Goal: Information Seeking & Learning: Check status

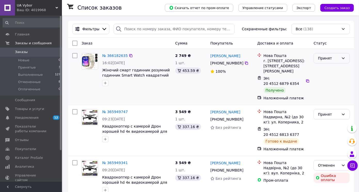
drag, startPoint x: 346, startPoint y: 59, endPoint x: 343, endPoint y: 61, distance: 3.5
click at [346, 59] on div "Принят" at bounding box center [332, 58] width 36 height 10
click at [339, 68] on li "Выполнен" at bounding box center [332, 69] width 36 height 9
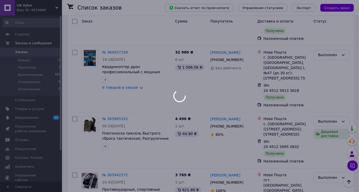
scroll to position [1008, 0]
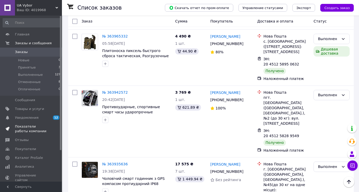
click at [40, 126] on span "Показатели работы компании" at bounding box center [31, 128] width 33 height 9
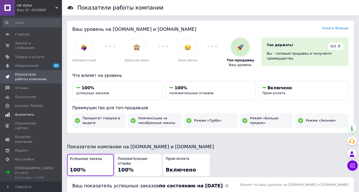
click at [36, 112] on span "Аналитика" at bounding box center [31, 114] width 33 height 5
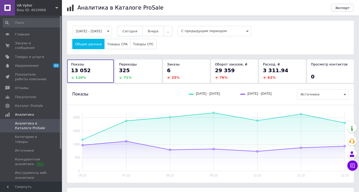
click at [141, 33] on button "Сегодня" at bounding box center [130, 31] width 26 height 10
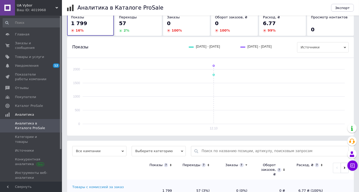
scroll to position [50, 0]
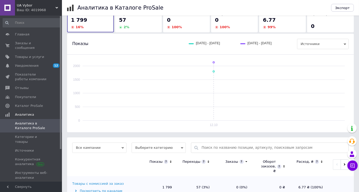
click at [152, 142] on span "Выберите категорию" at bounding box center [159, 147] width 54 height 10
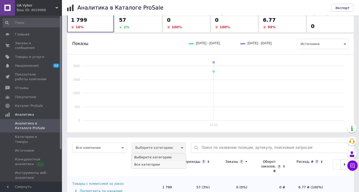
click at [151, 161] on li "Все категории" at bounding box center [159, 164] width 54 height 7
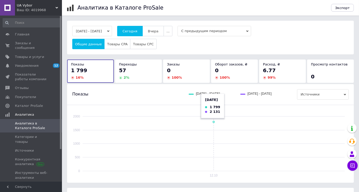
scroll to position [103, 0]
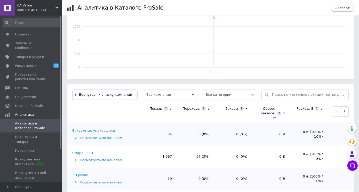
click at [86, 150] on div "Смарт-часы" at bounding box center [82, 152] width 21 height 5
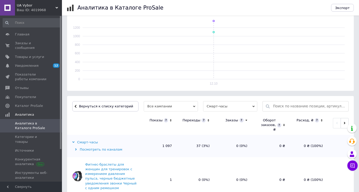
scroll to position [155, 0]
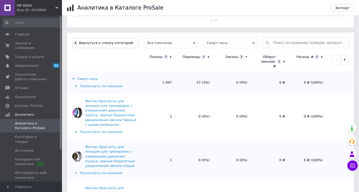
click at [172, 55] on icon at bounding box center [170, 57] width 3 height 4
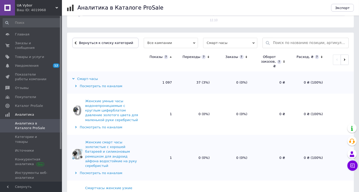
click at [172, 56] on icon at bounding box center [171, 56] width 2 height 1
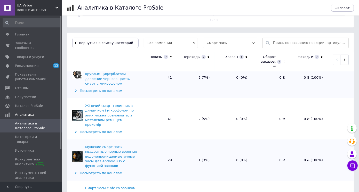
scroll to position [0, 0]
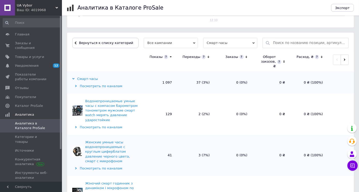
click at [114, 99] on div "Водонепроницаемые умные часы с компасом барометром тонометром мужские смарт wat…" at bounding box center [111, 111] width 53 height 24
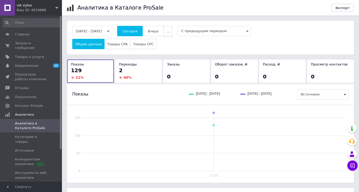
click at [172, 29] on button "..." at bounding box center [168, 31] width 9 height 10
click at [168, 68] on button "60 дней" at bounding box center [157, 71] width 30 height 10
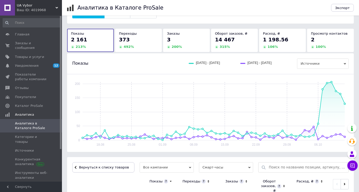
scroll to position [23, 0]
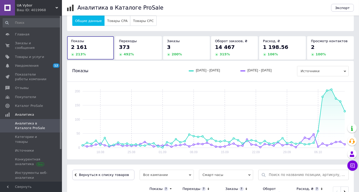
click at [168, 44] on span "3" at bounding box center [169, 47] width 4 height 6
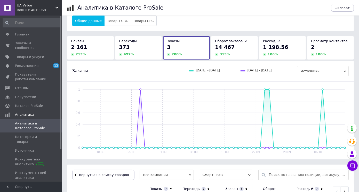
click at [82, 44] on span "2 161" at bounding box center [79, 47] width 16 height 6
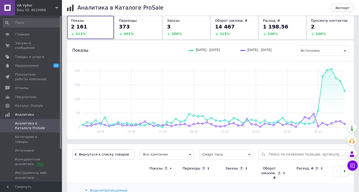
scroll to position [101, 0]
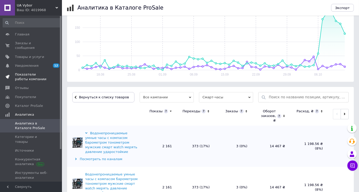
click at [38, 73] on span "Показатели работы компании" at bounding box center [31, 76] width 33 height 9
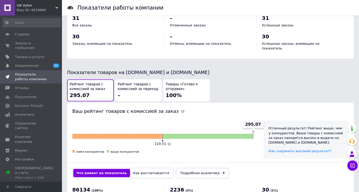
scroll to position [266, 0]
